Goal: Information Seeking & Learning: Check status

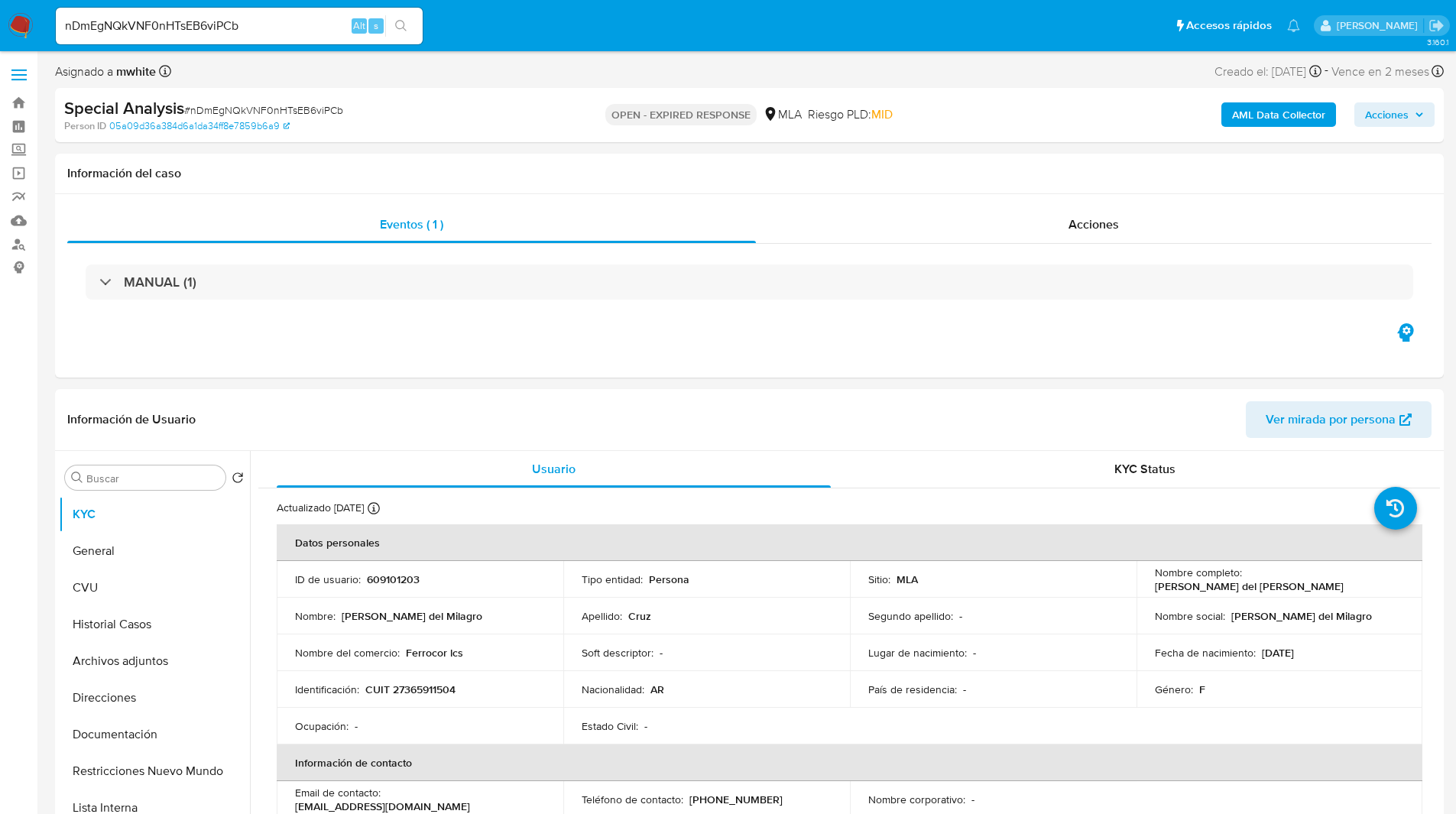
select select "10"
click at [446, 41] on ul "Pausado Ver notificaciones nDmEgNQkVNF0nHTsEB6viPCb Alt s Accesos rápidos Presi…" at bounding box center [678, 25] width 1260 height 38
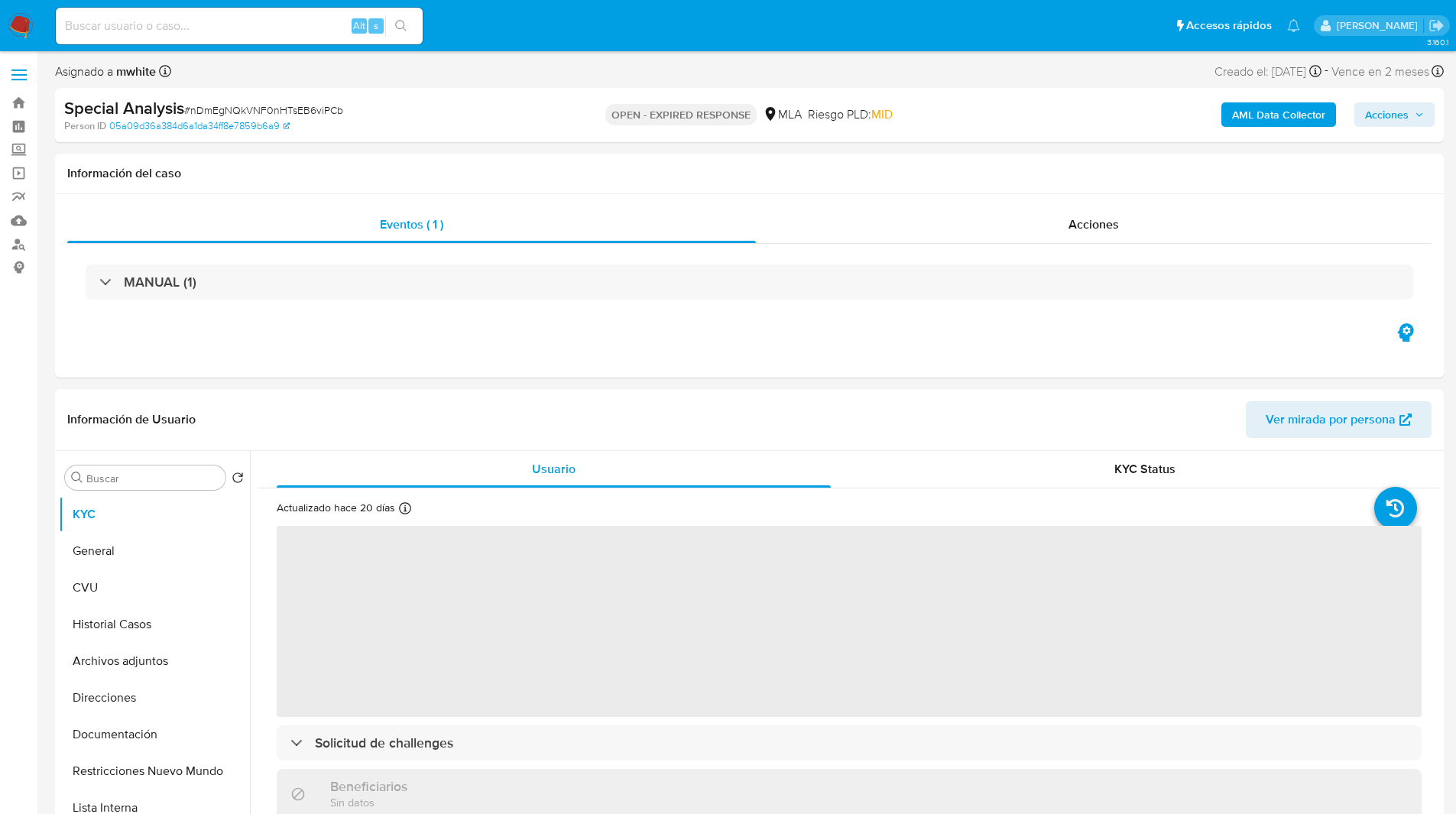
click at [537, 97] on div "OPEN - EXPIRED RESPONSE MLA [PERSON_NAME] PLD: MID" at bounding box center [749, 115] width 452 height 35
select select "10"
